Goal: Task Accomplishment & Management: Manage account settings

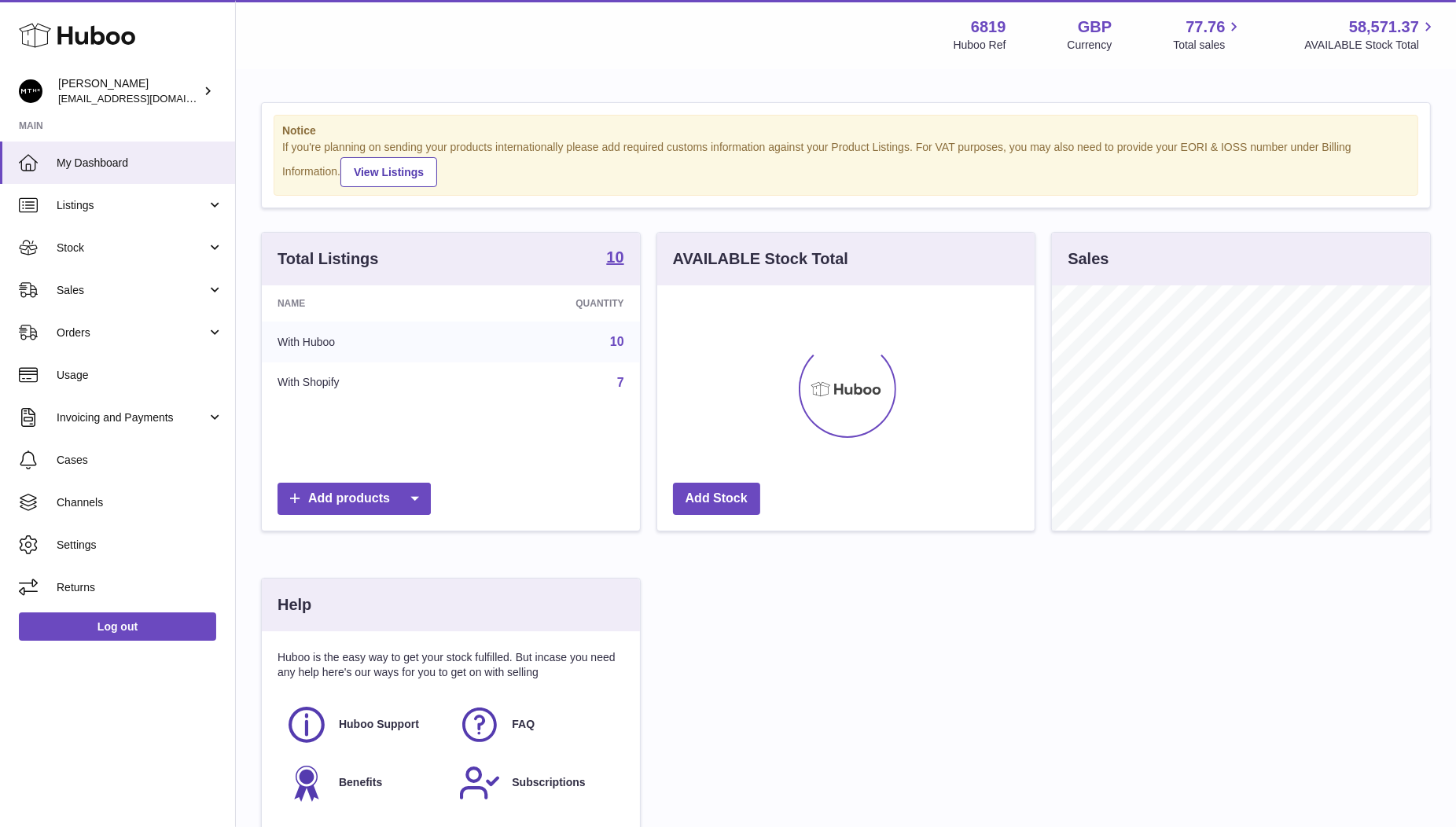
scroll to position [245, 378]
click at [80, 297] on link "Sales" at bounding box center [117, 290] width 235 height 43
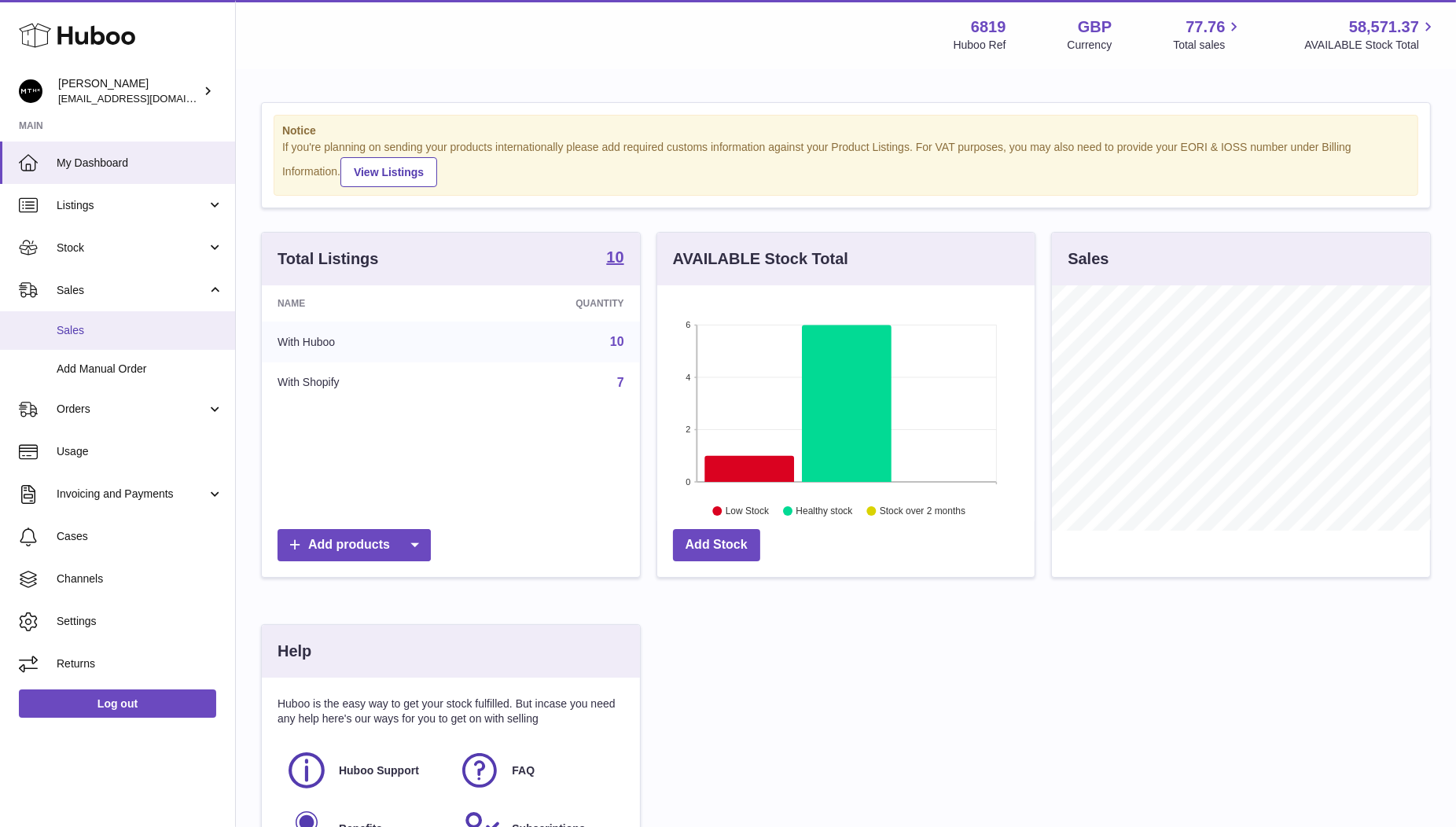
click at [86, 328] on span "Sales" at bounding box center [140, 330] width 167 height 15
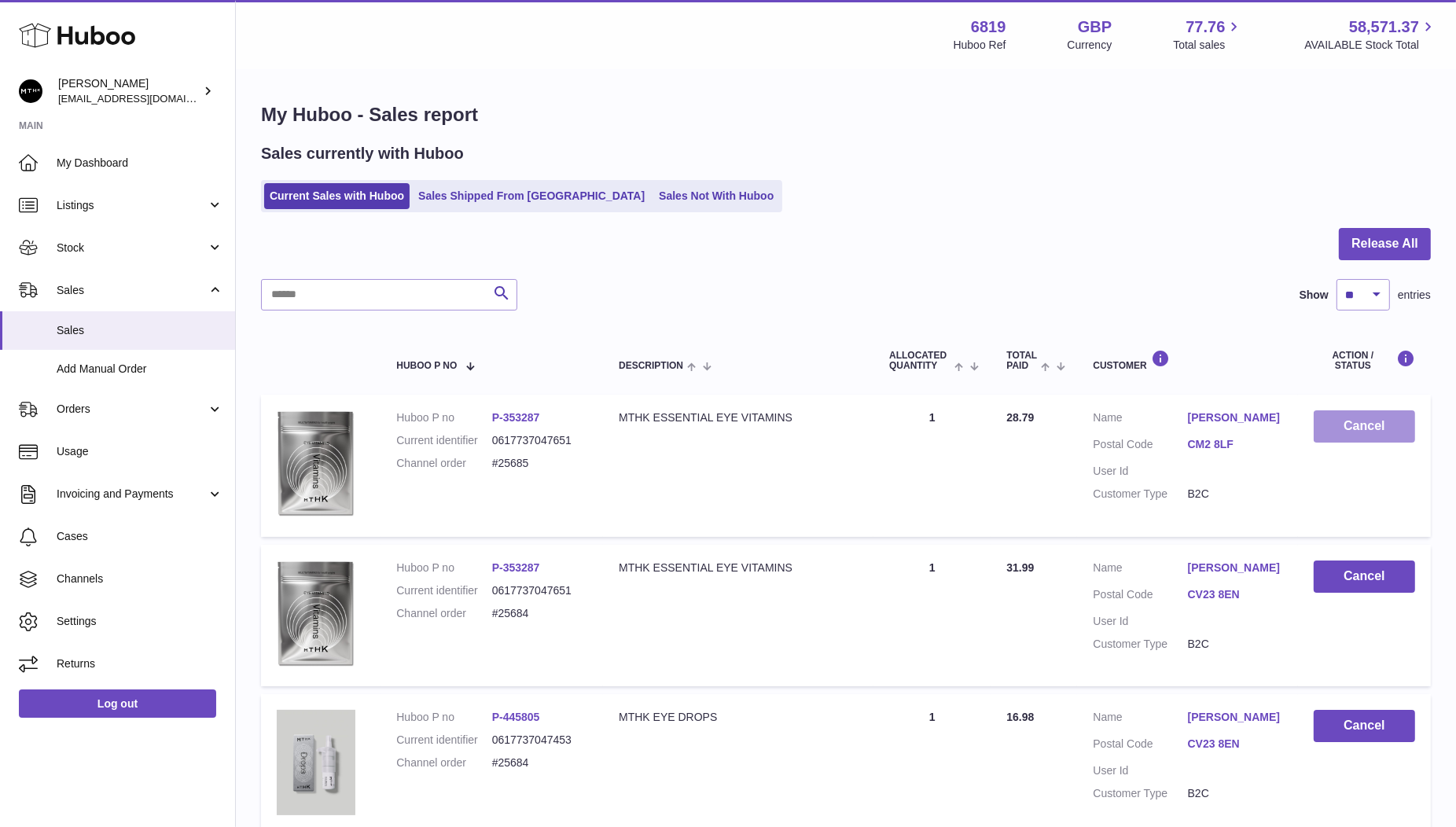
click at [1371, 430] on button "Cancel" at bounding box center [1364, 426] width 101 height 32
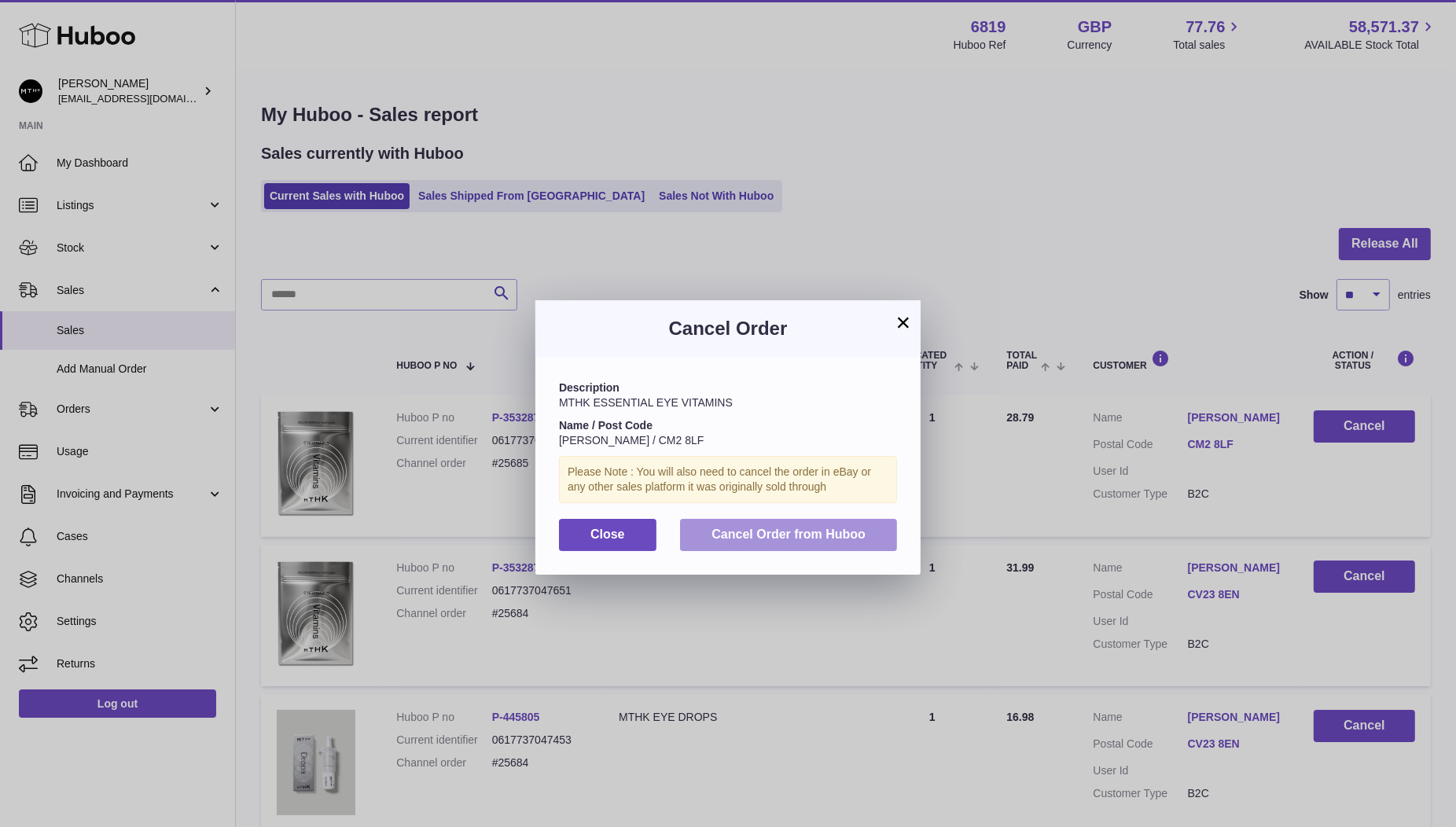
click at [797, 540] on span "Cancel Order from Huboo" at bounding box center [789, 534] width 154 height 13
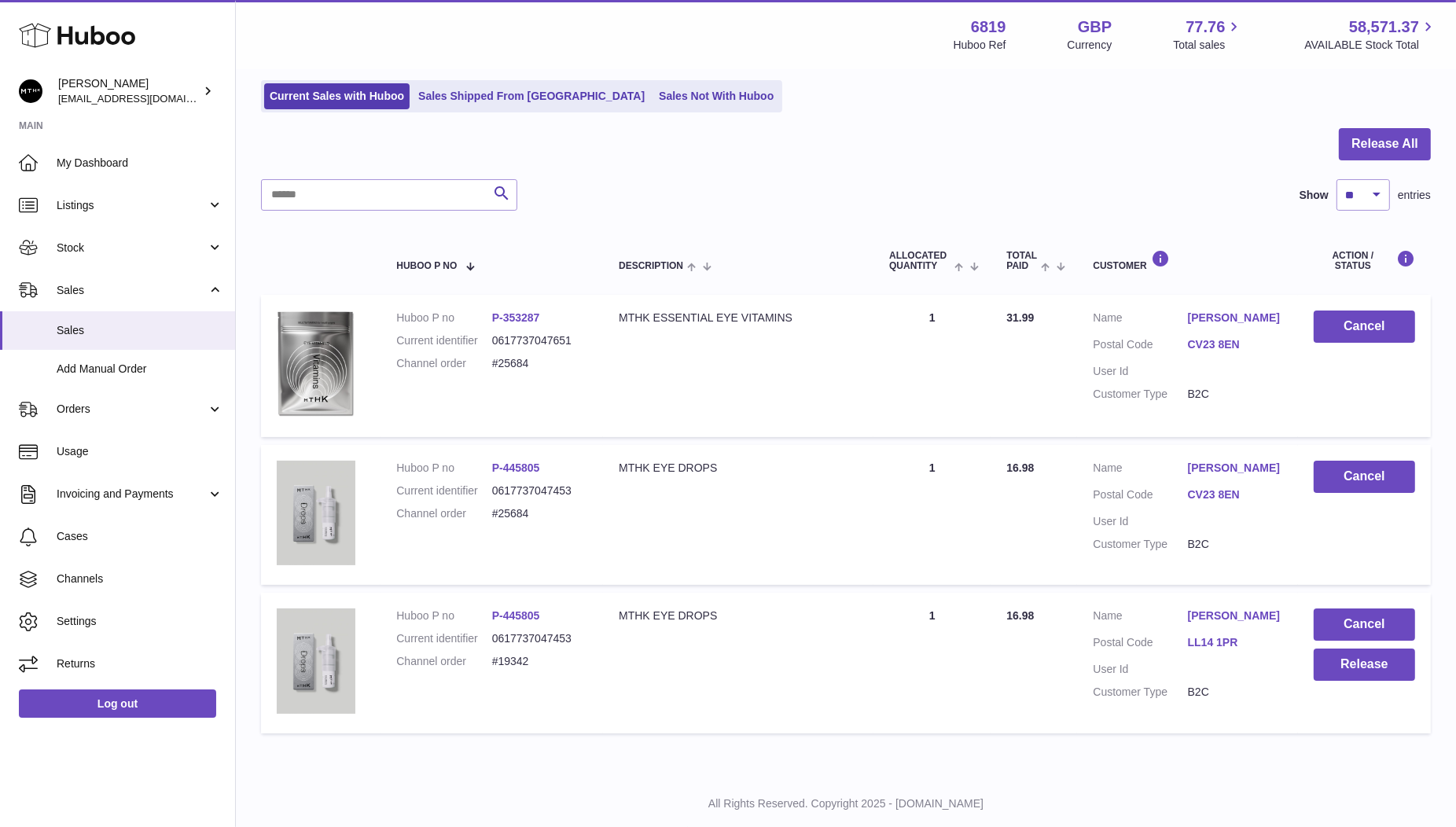
scroll to position [138, 0]
